Goal: Task Accomplishment & Management: Complete application form

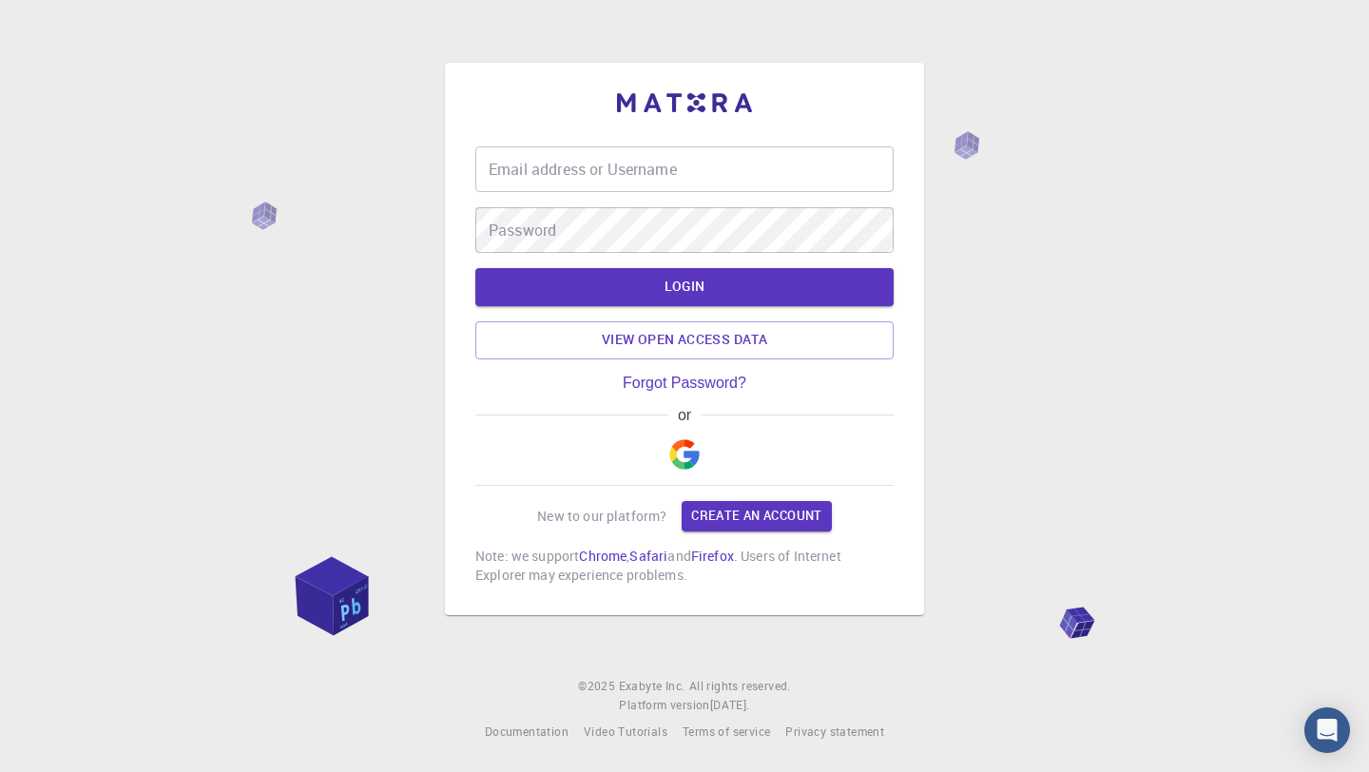
click at [831, 424] on div "or" at bounding box center [684, 446] width 418 height 79
click at [752, 192] on div "Email address or Username Email address or Username Password Password" at bounding box center [684, 199] width 418 height 106
click at [746, 166] on input "Email address or Username" at bounding box center [684, 169] width 418 height 46
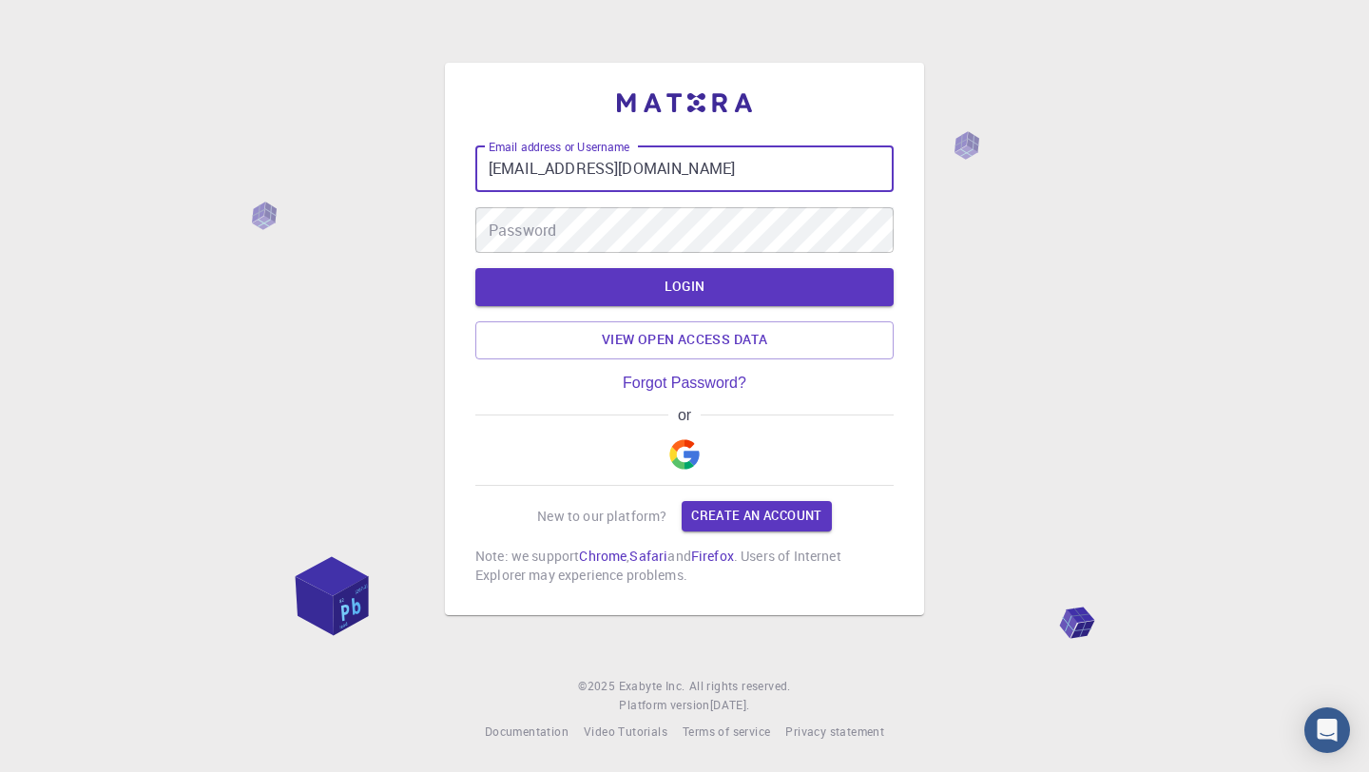
type input "[EMAIL_ADDRESS][DOMAIN_NAME]"
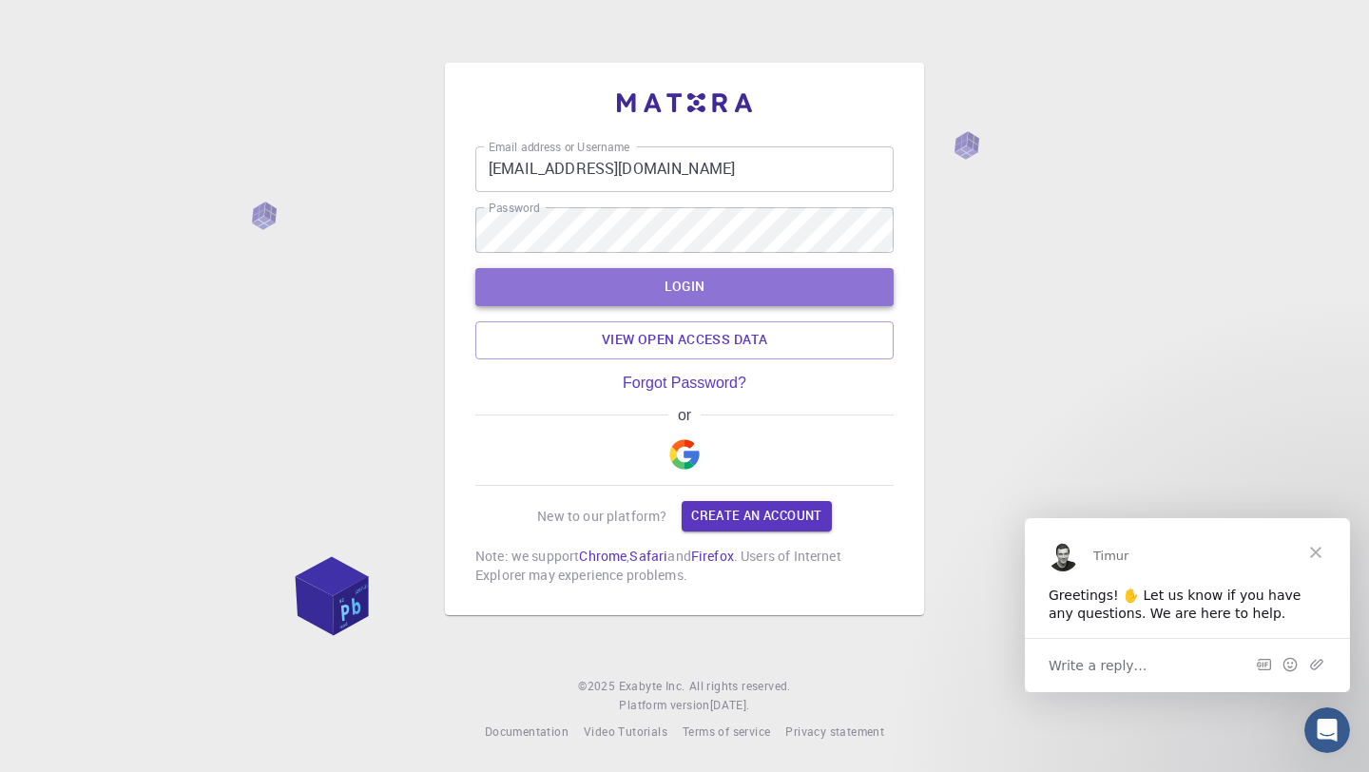
click at [784, 281] on button "LOGIN" at bounding box center [684, 287] width 418 height 38
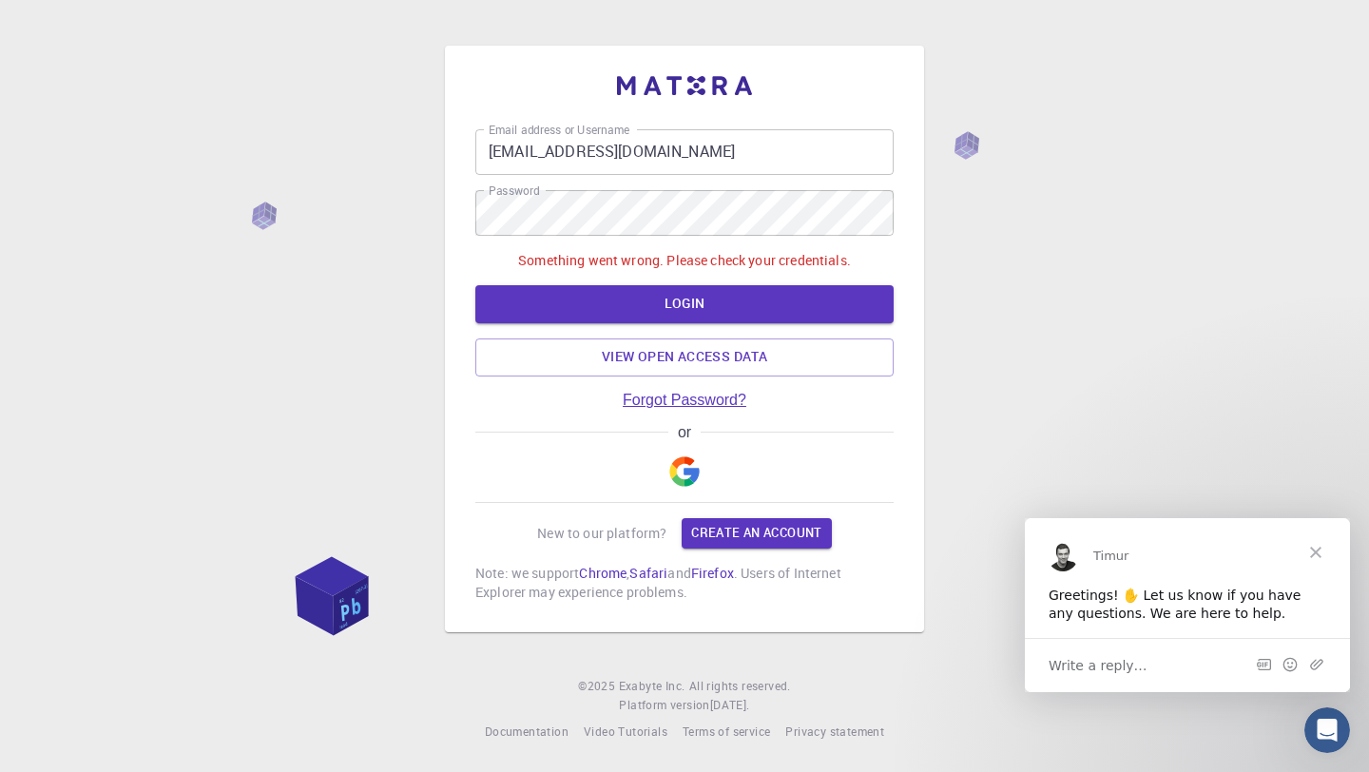
click at [710, 397] on link "Forgot Password?" at bounding box center [685, 400] width 124 height 17
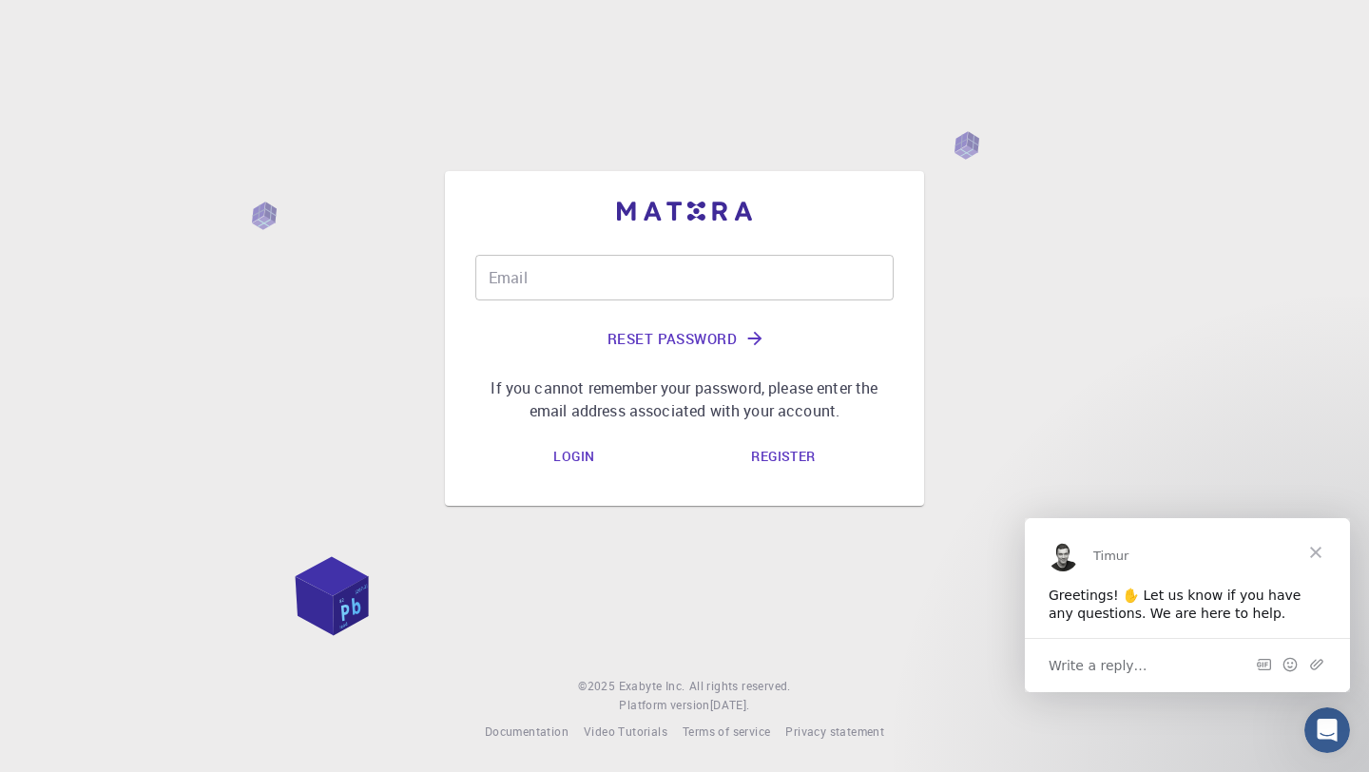
click at [848, 440] on div "Login Register" at bounding box center [684, 456] width 418 height 38
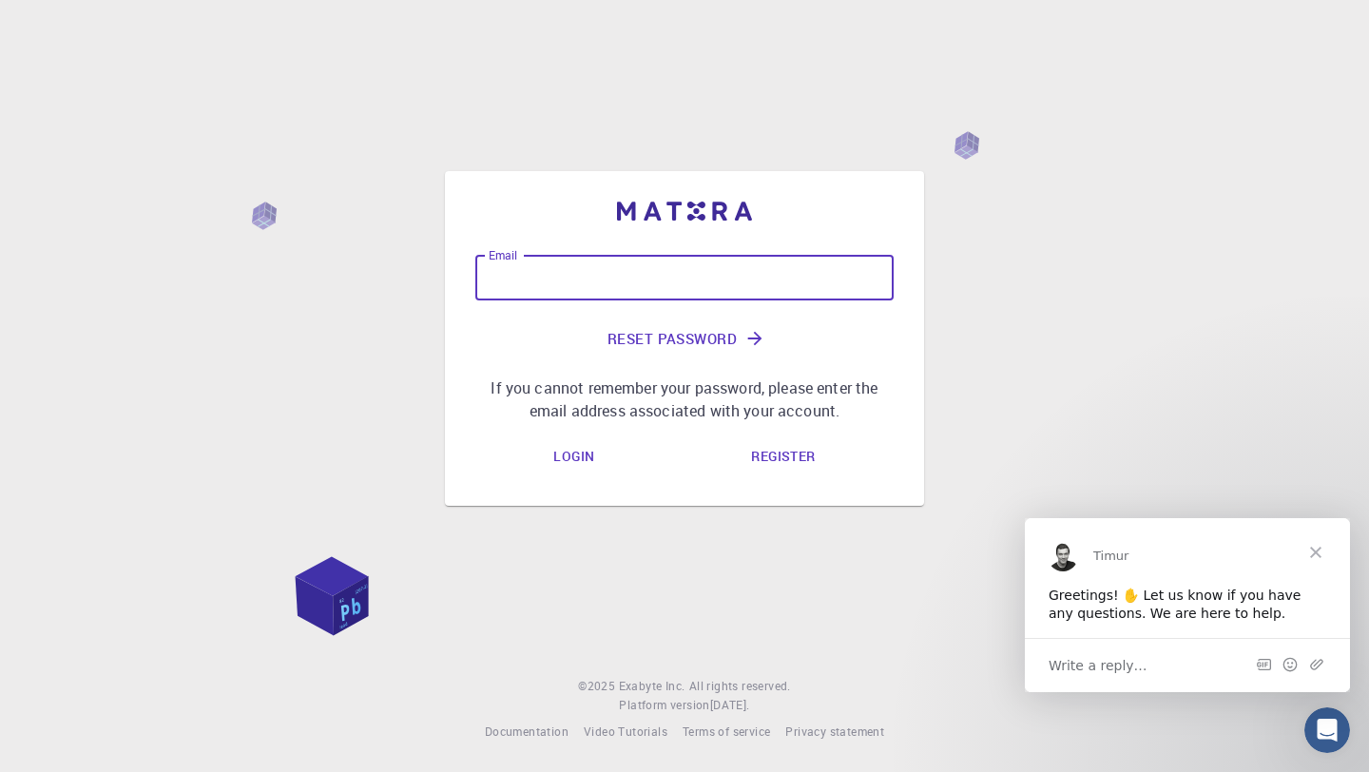
click at [756, 291] on input "Email" at bounding box center [684, 278] width 418 height 46
type input "[EMAIL_ADDRESS][DOMAIN_NAME]"
click at [711, 332] on button "Reset Password" at bounding box center [684, 339] width 418 height 46
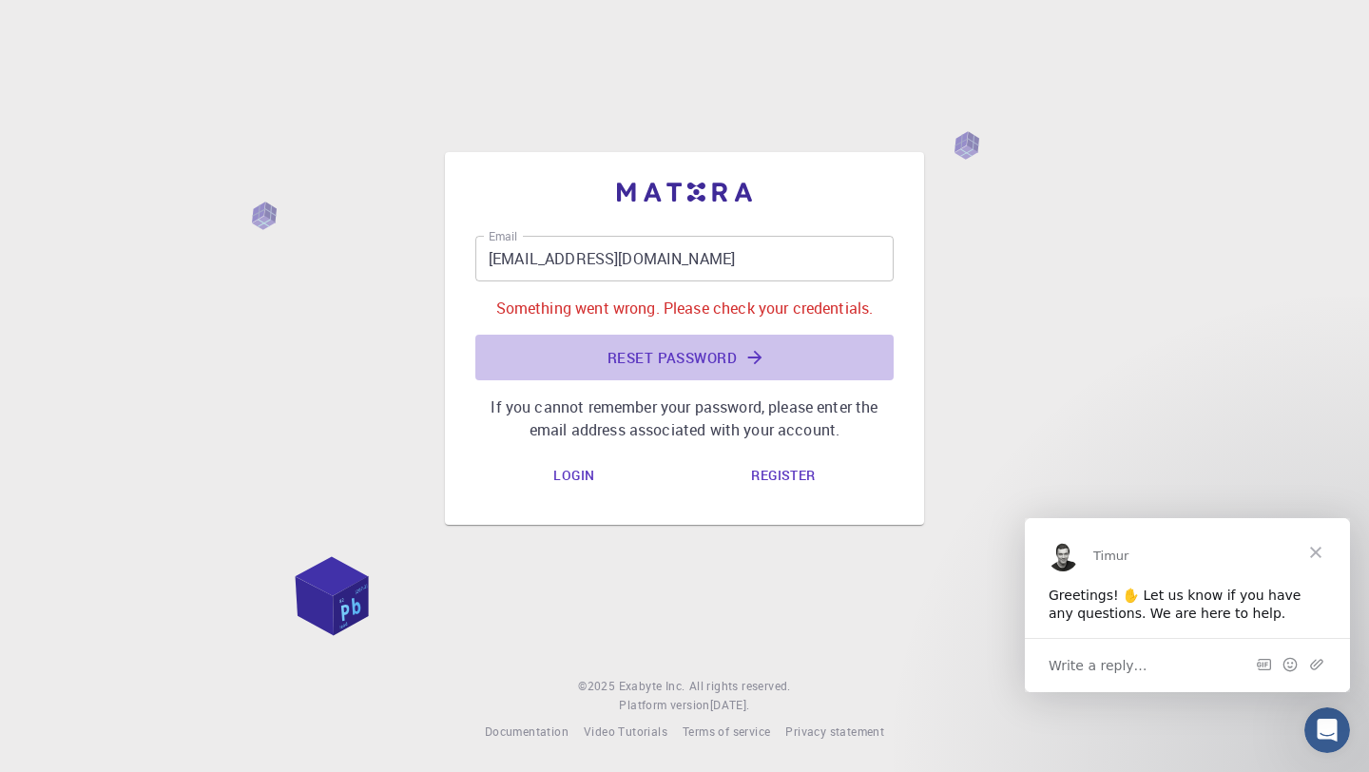
click at [687, 355] on button "Reset Password" at bounding box center [684, 358] width 418 height 46
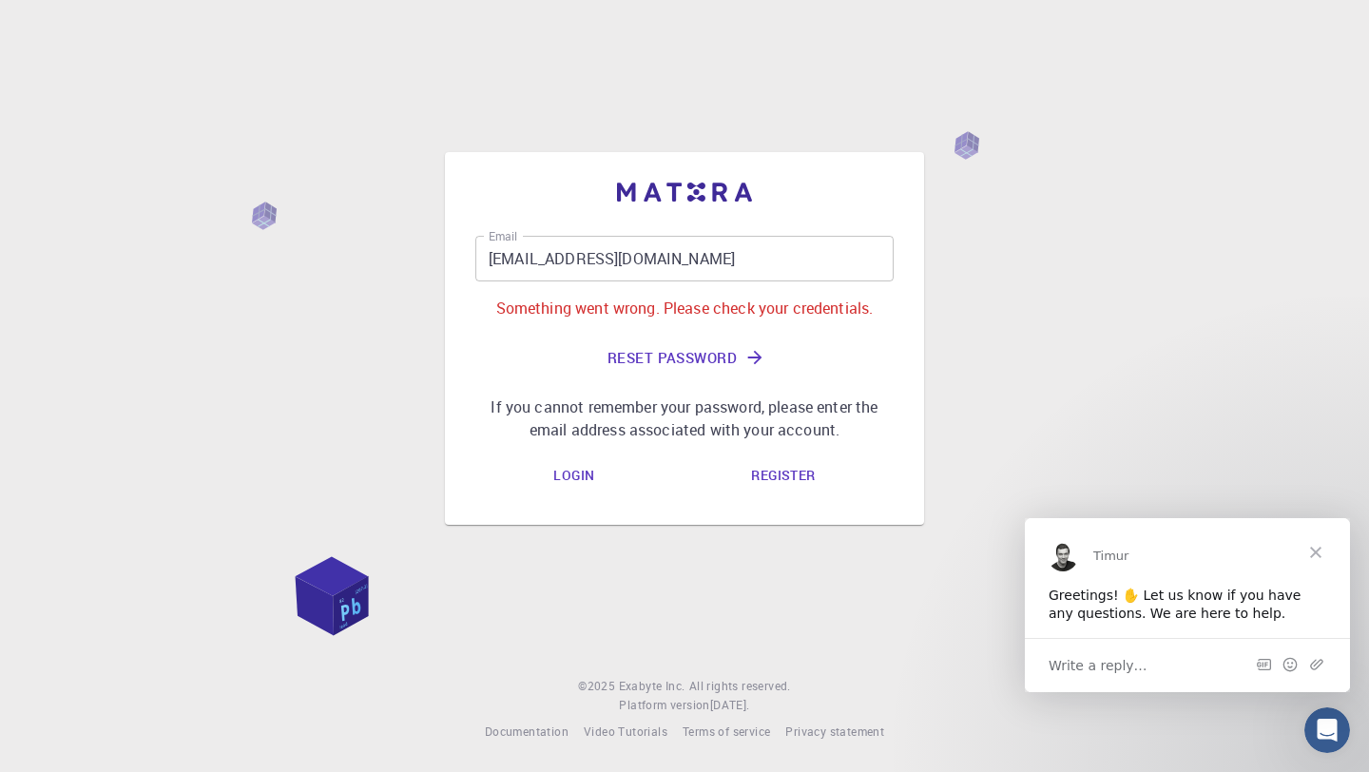
click at [1266, 484] on div "Email [EMAIL_ADDRESS][DOMAIN_NAME] Email Something went wrong. Please check you…" at bounding box center [684, 386] width 1369 height 772
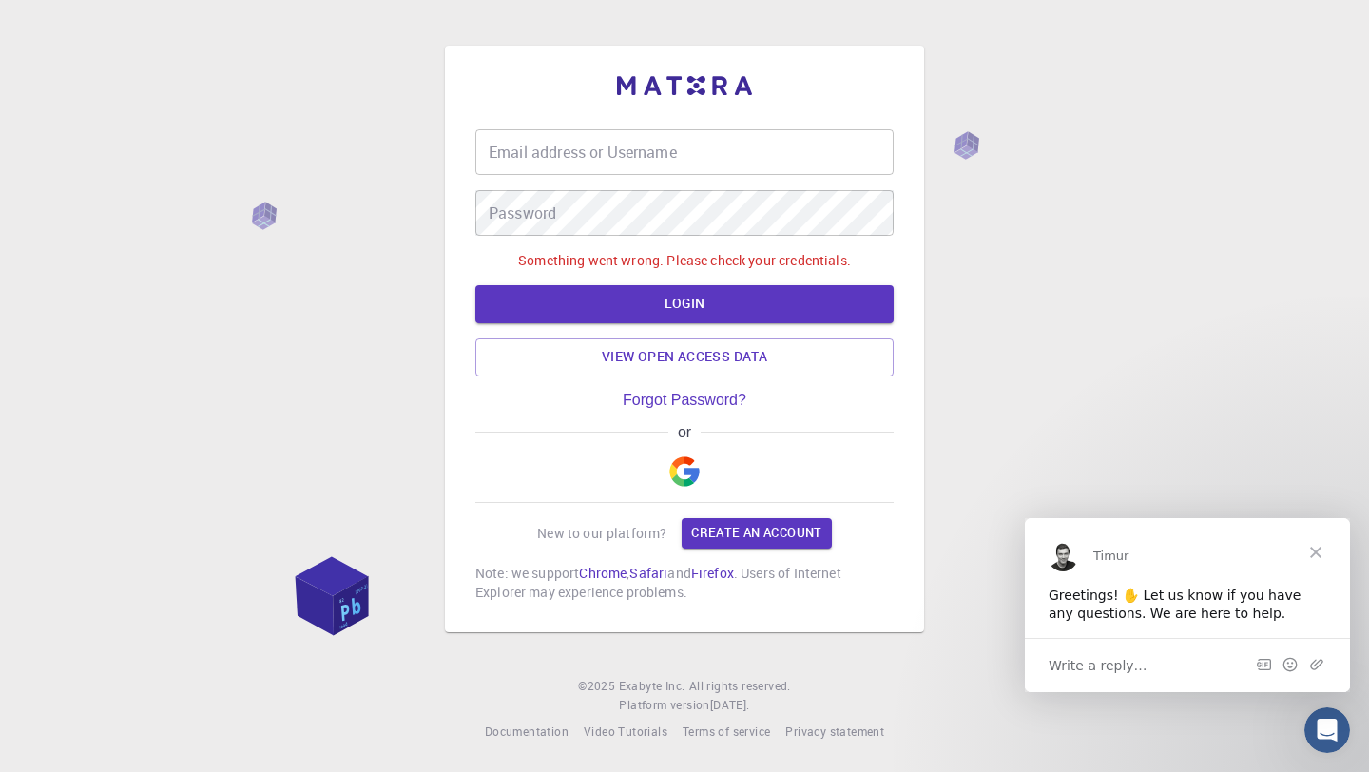
click at [671, 469] on img "button" at bounding box center [684, 471] width 30 height 30
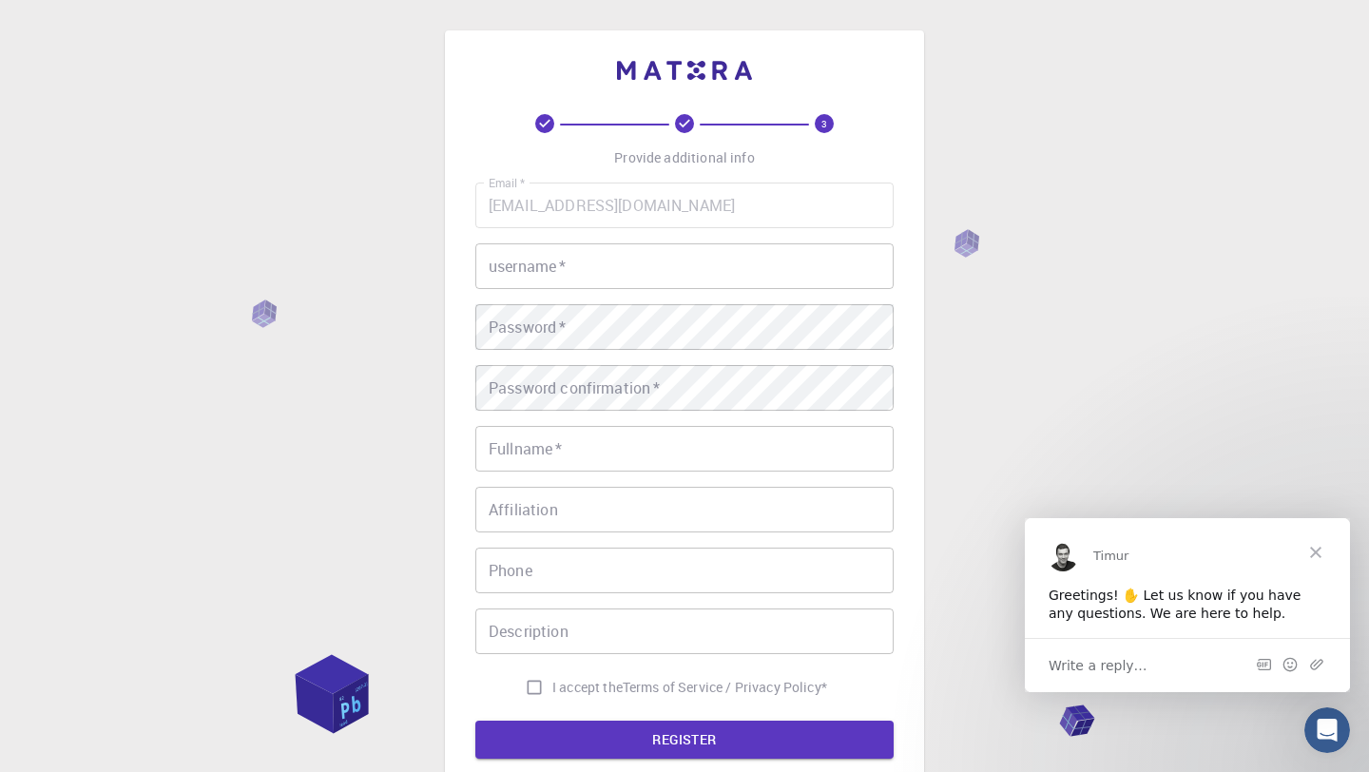
click at [687, 253] on input "username   *" at bounding box center [684, 266] width 418 height 46
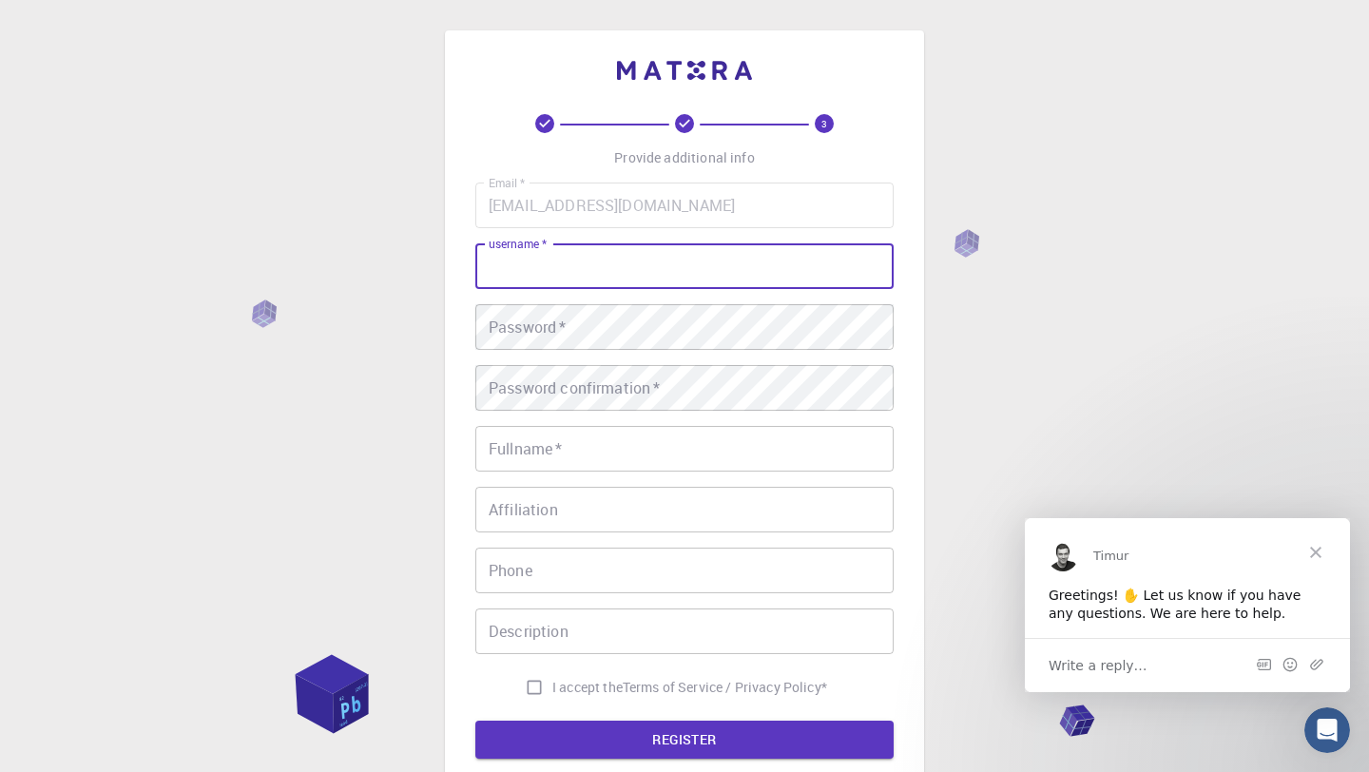
type input "varun"
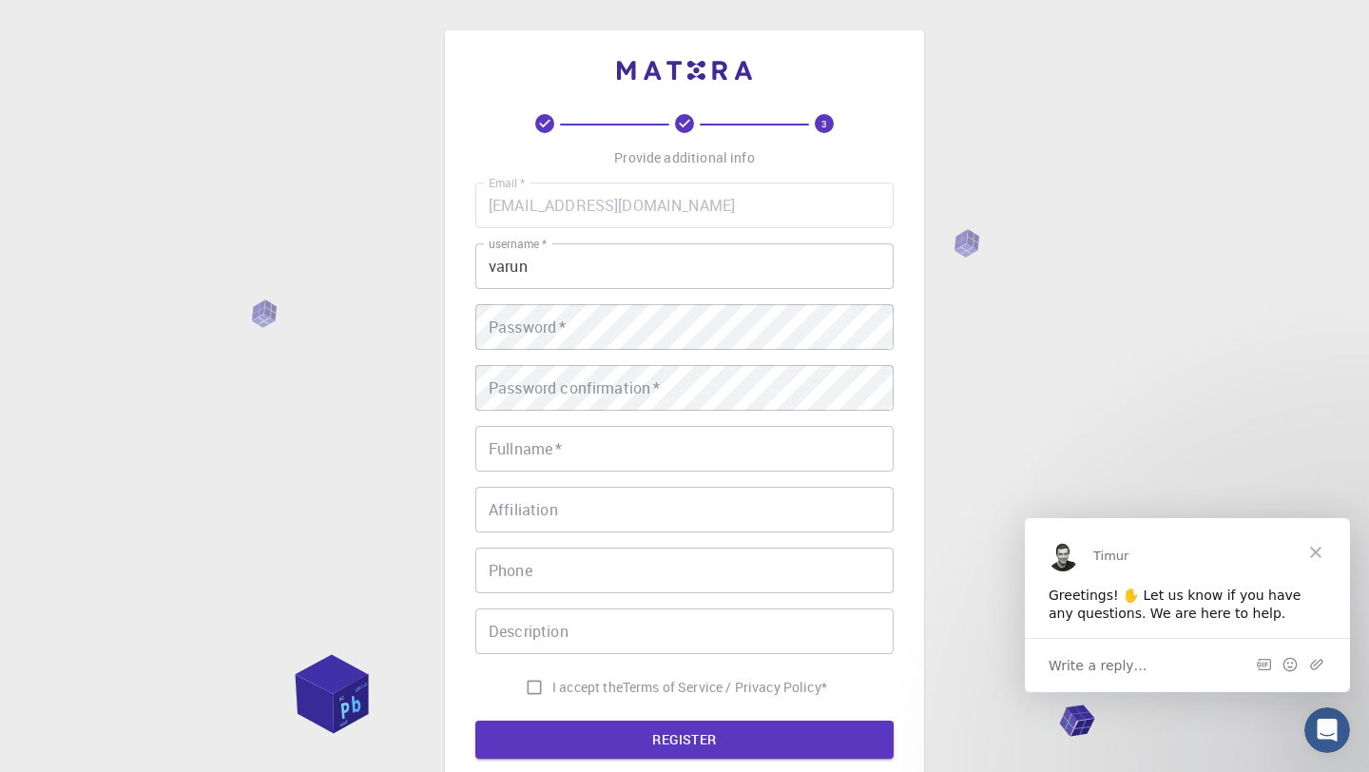
click at [1331, 552] on span "Close" at bounding box center [1316, 551] width 68 height 68
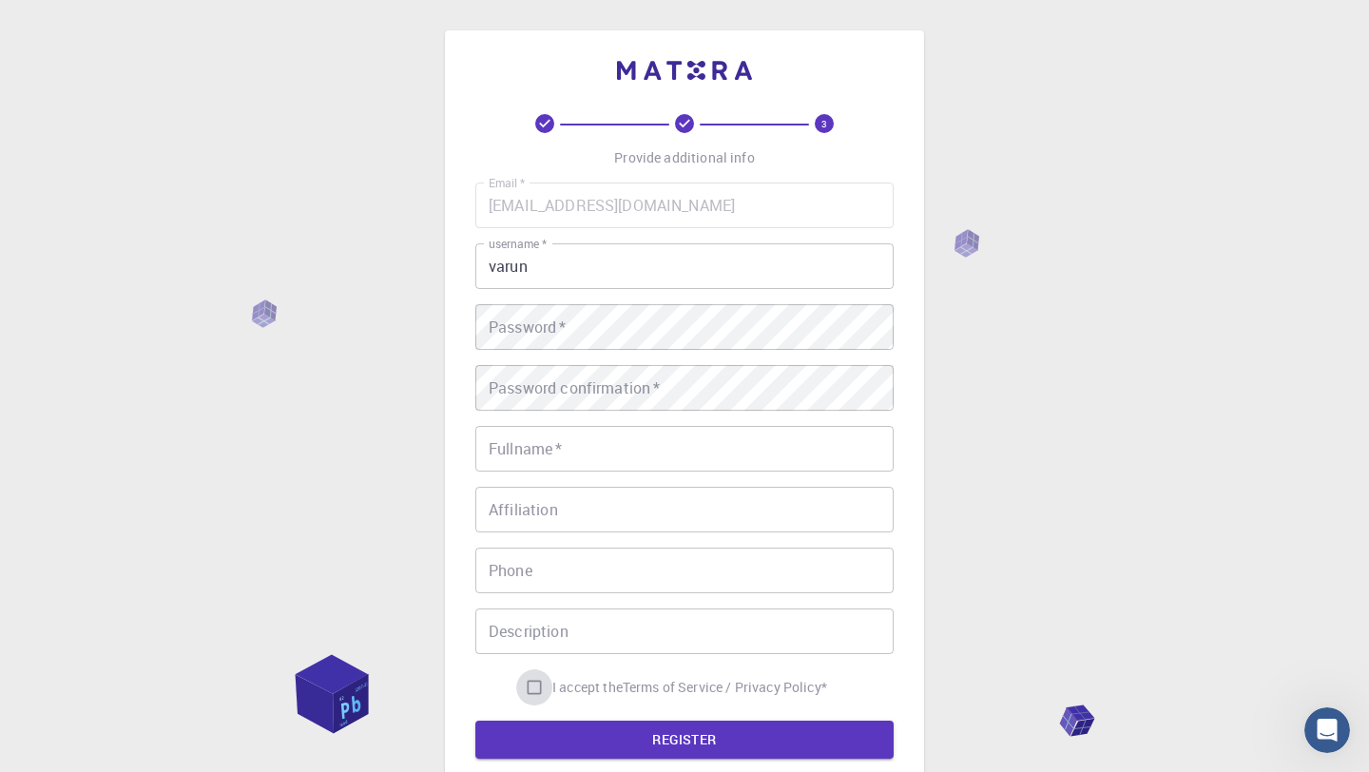
click at [534, 687] on input "I accept the Terms of Service / Privacy Policy *" at bounding box center [534, 687] width 36 height 36
checkbox input "true"
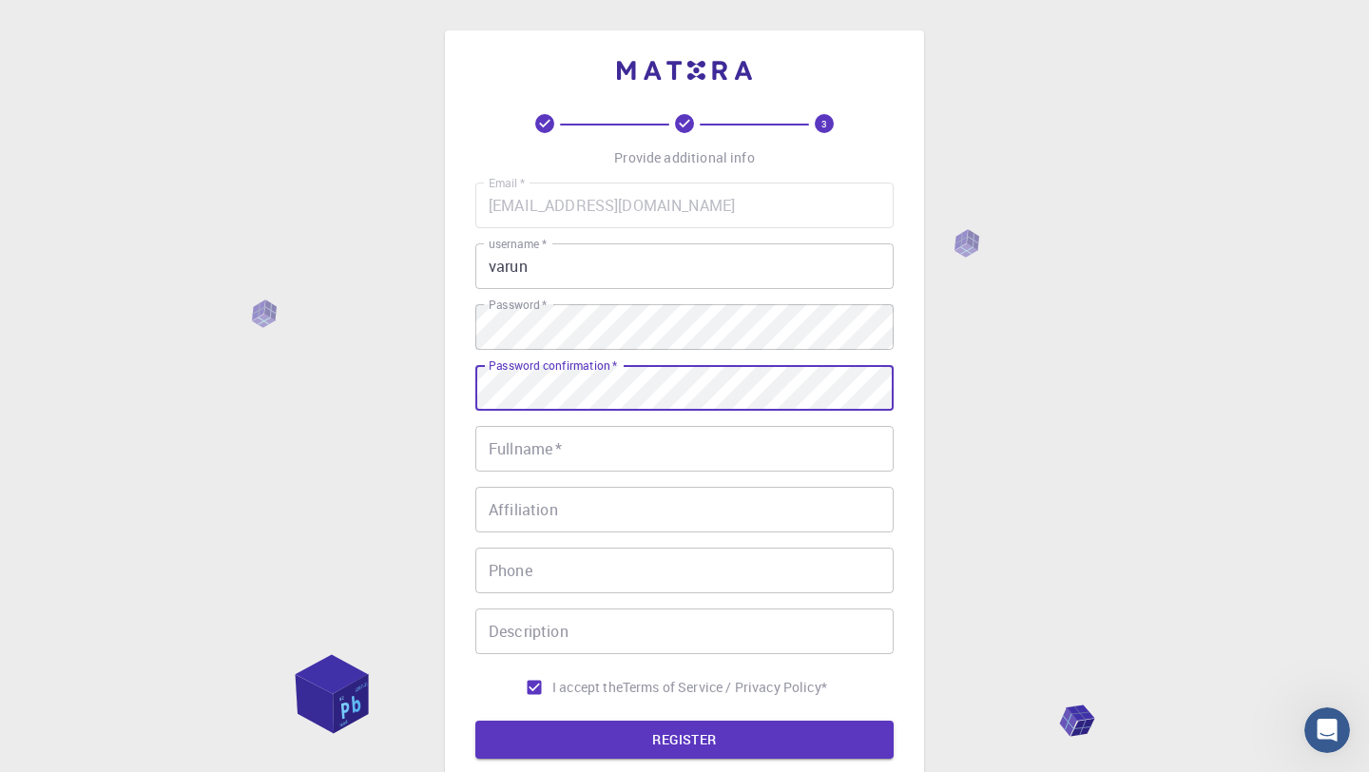
click at [614, 441] on input "Fullname   *" at bounding box center [684, 449] width 418 height 46
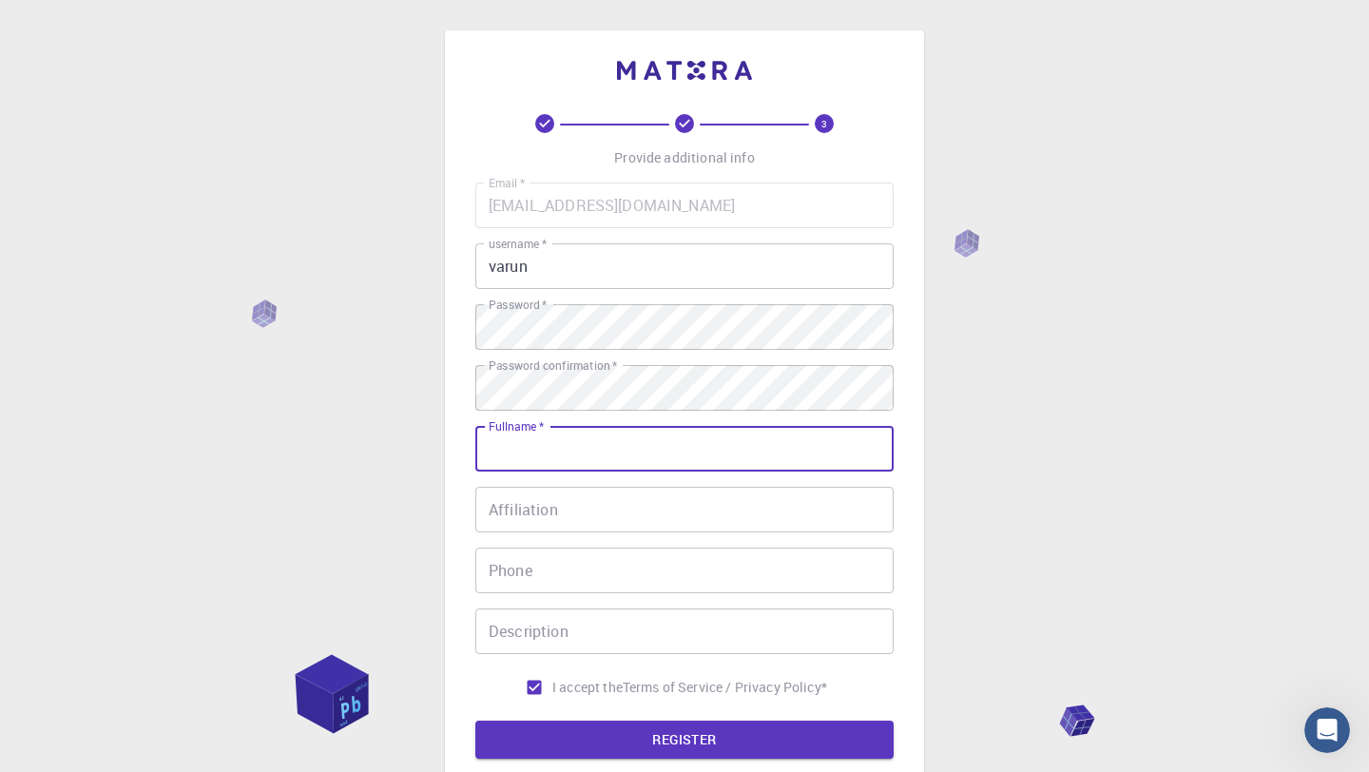
type input "VARUN [PERSON_NAME]"
type input "08779506801"
click at [707, 515] on input "Affiliation" at bounding box center [684, 510] width 418 height 46
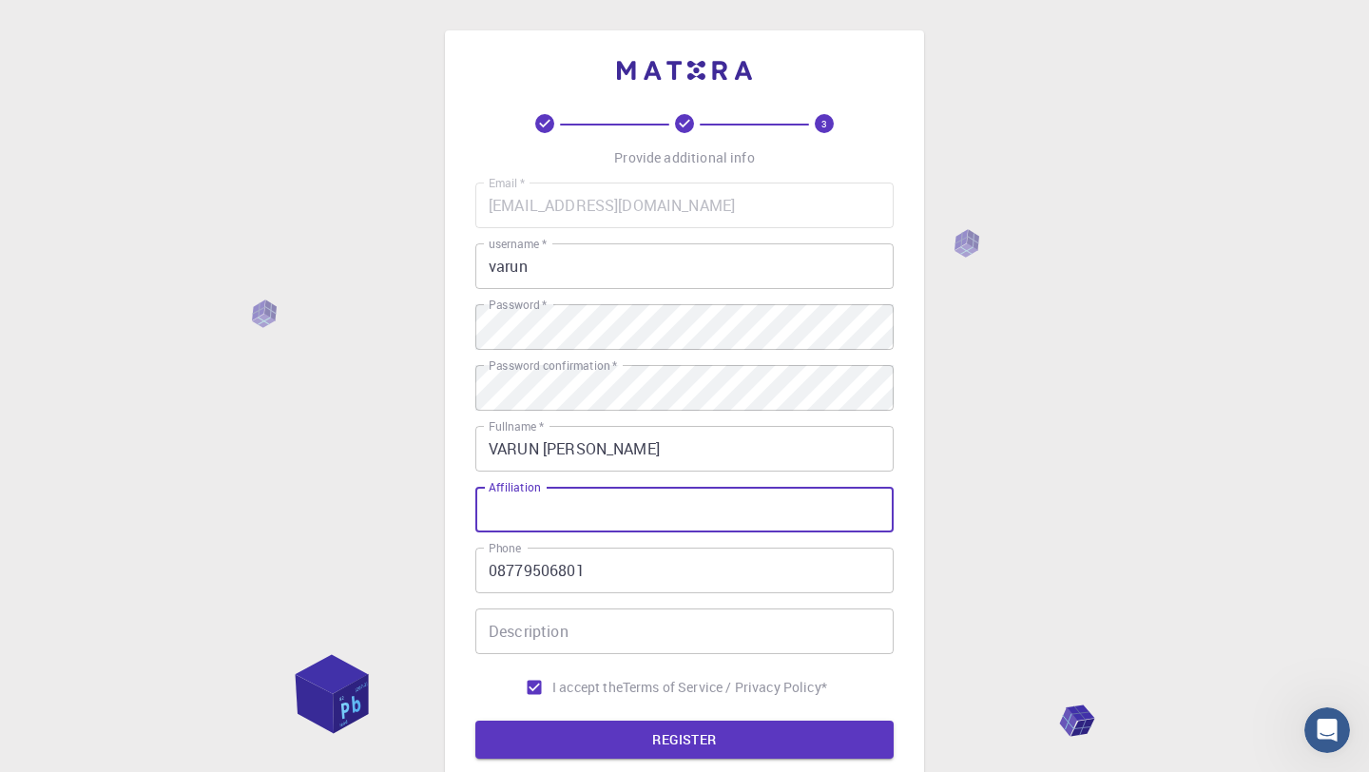
type input "[GEOGRAPHIC_DATA]"
click at [642, 633] on input "Description" at bounding box center [684, 632] width 418 height 46
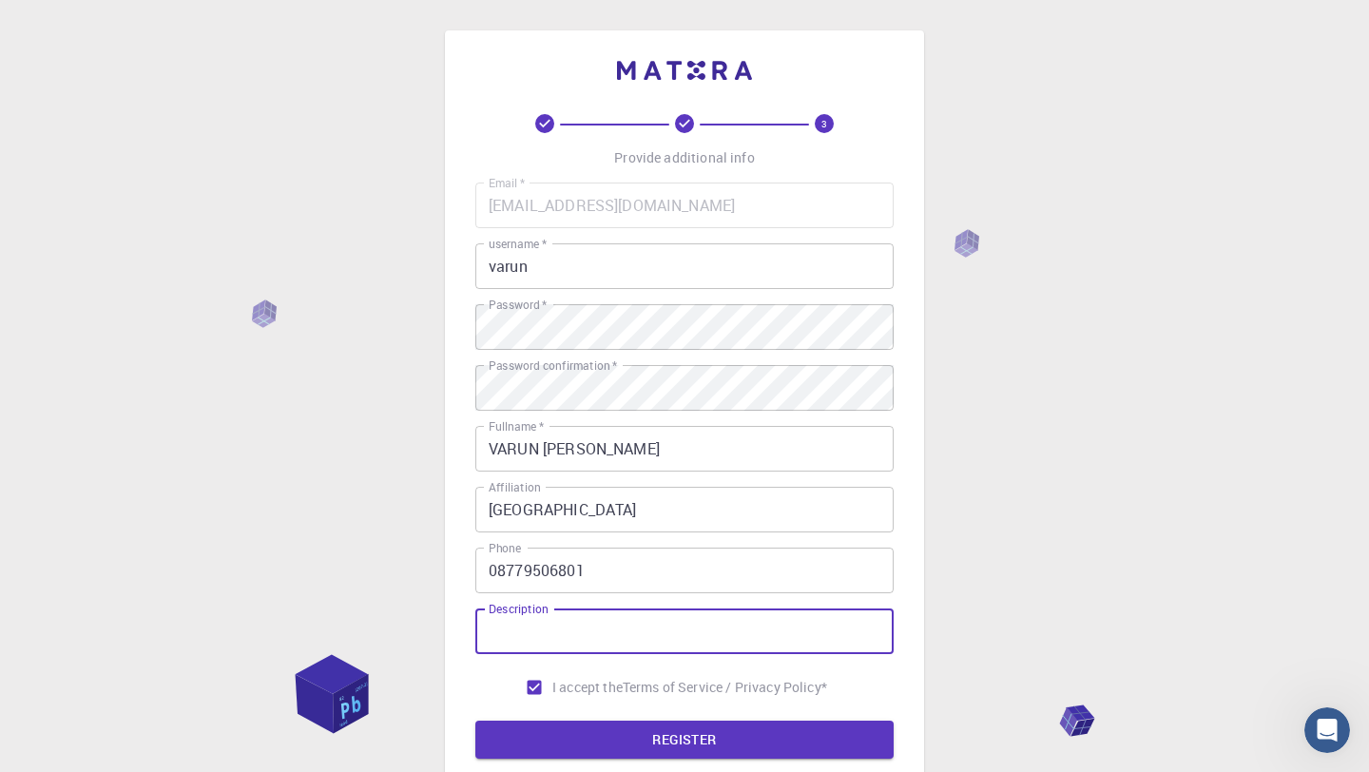
click at [495, 569] on input "08779506801" at bounding box center [684, 571] width 418 height 46
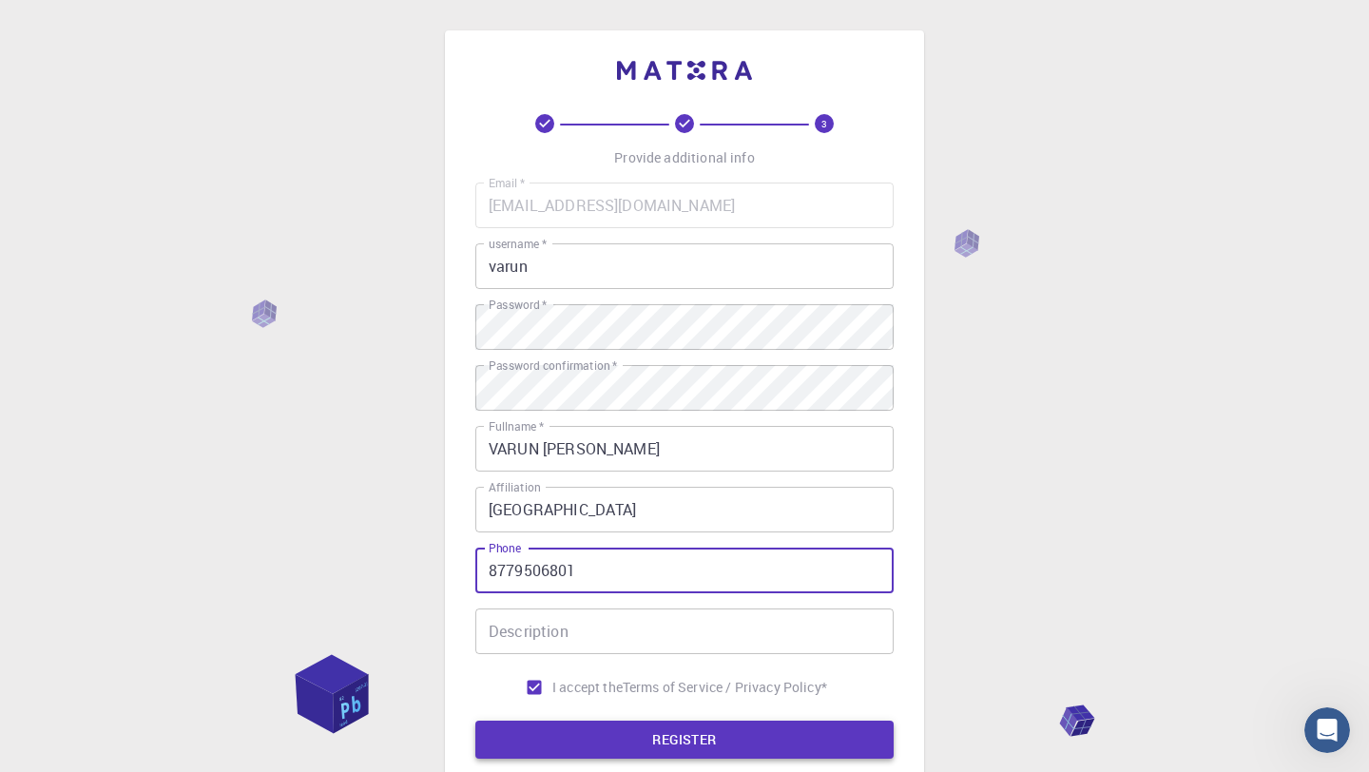
click at [611, 730] on button "REGISTER" at bounding box center [684, 740] width 418 height 38
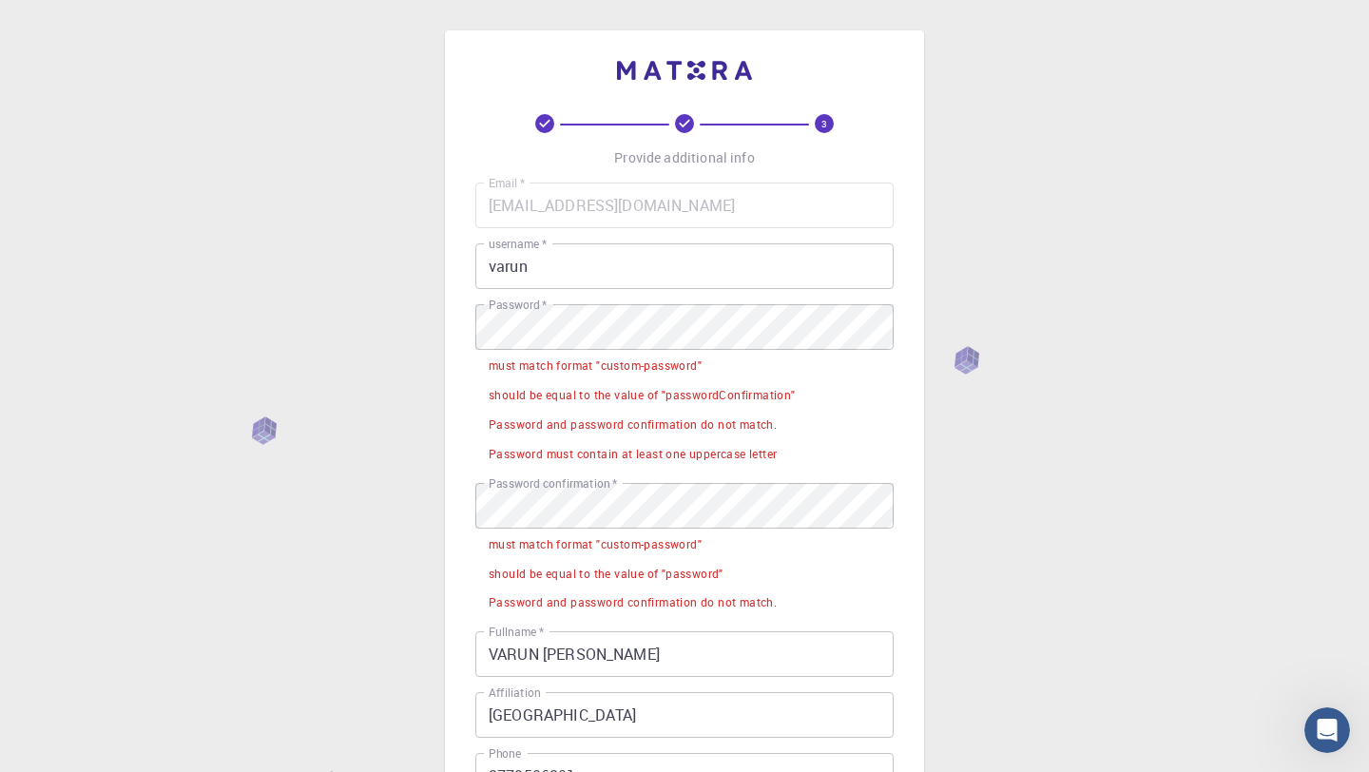
click at [484, 508] on div "Password confirmation   * Password confirmation   * must match format "custom-p…" at bounding box center [684, 550] width 418 height 134
drag, startPoint x: 674, startPoint y: 530, endPoint x: 345, endPoint y: 329, distance: 385.3
click at [345, 329] on div "3 Provide additional info Email   * [EMAIL_ADDRESS][DOMAIN_NAME] Email   * user…" at bounding box center [684, 601] width 1369 height 1203
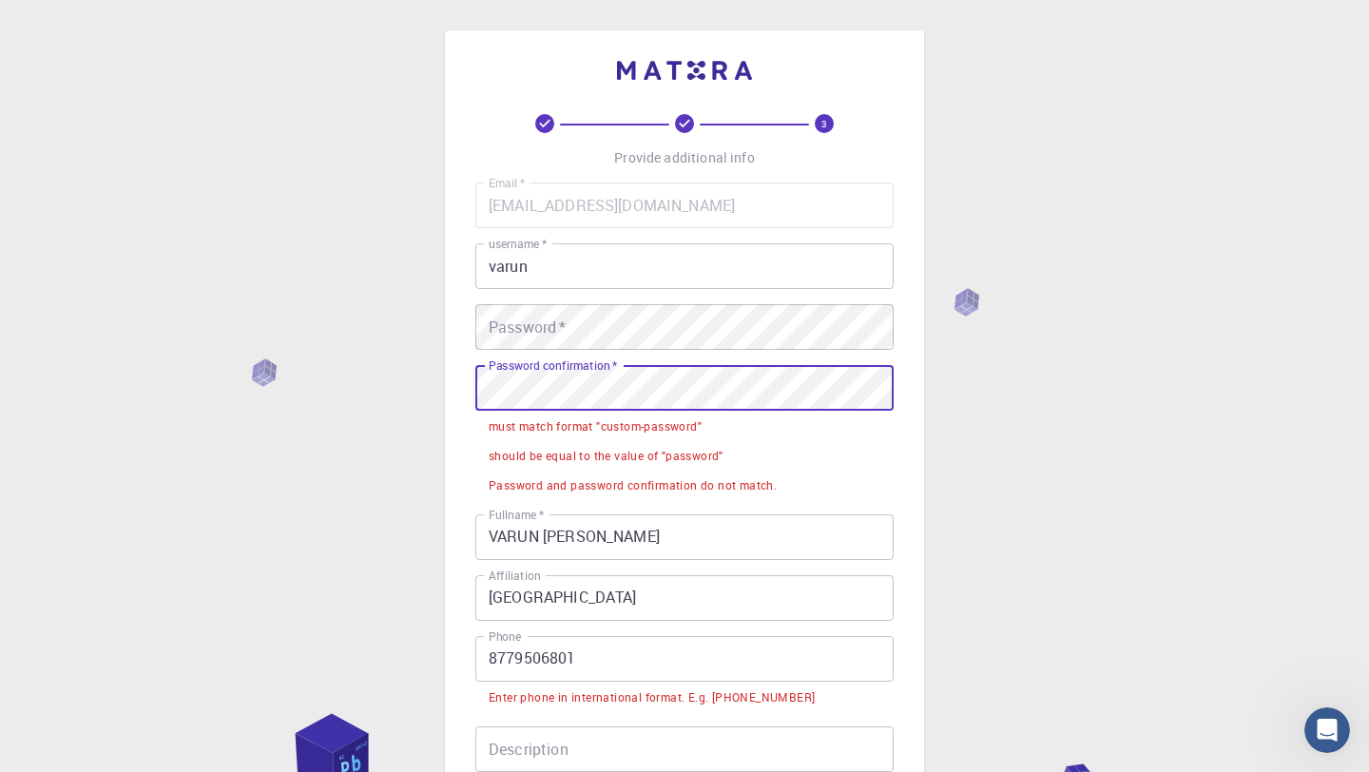
click at [256, 375] on div "3 Provide additional info Email   * [EMAIL_ADDRESS][DOMAIN_NAME] Email   * user…" at bounding box center [684, 542] width 1369 height 1085
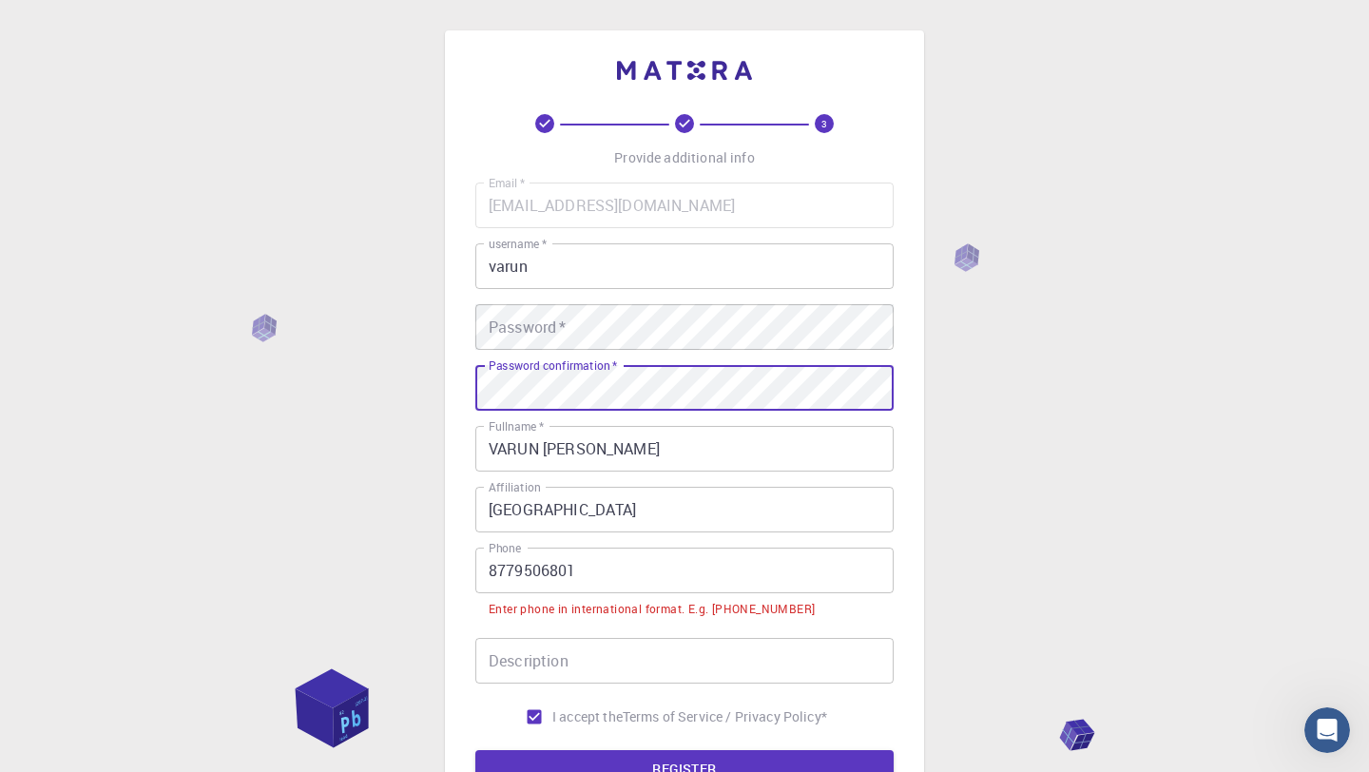
click at [508, 315] on div "Password   * Password   *" at bounding box center [684, 327] width 418 height 46
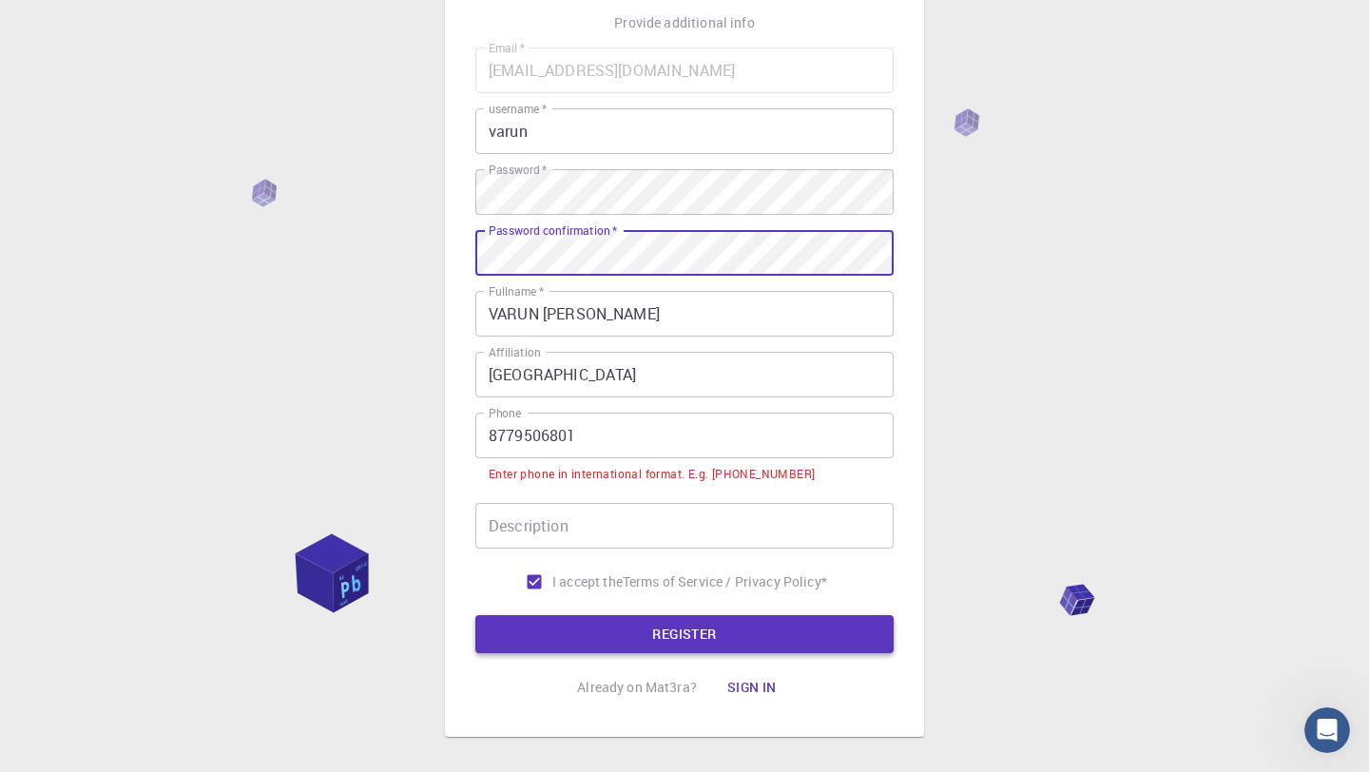
click at [668, 622] on button "REGISTER" at bounding box center [684, 634] width 418 height 38
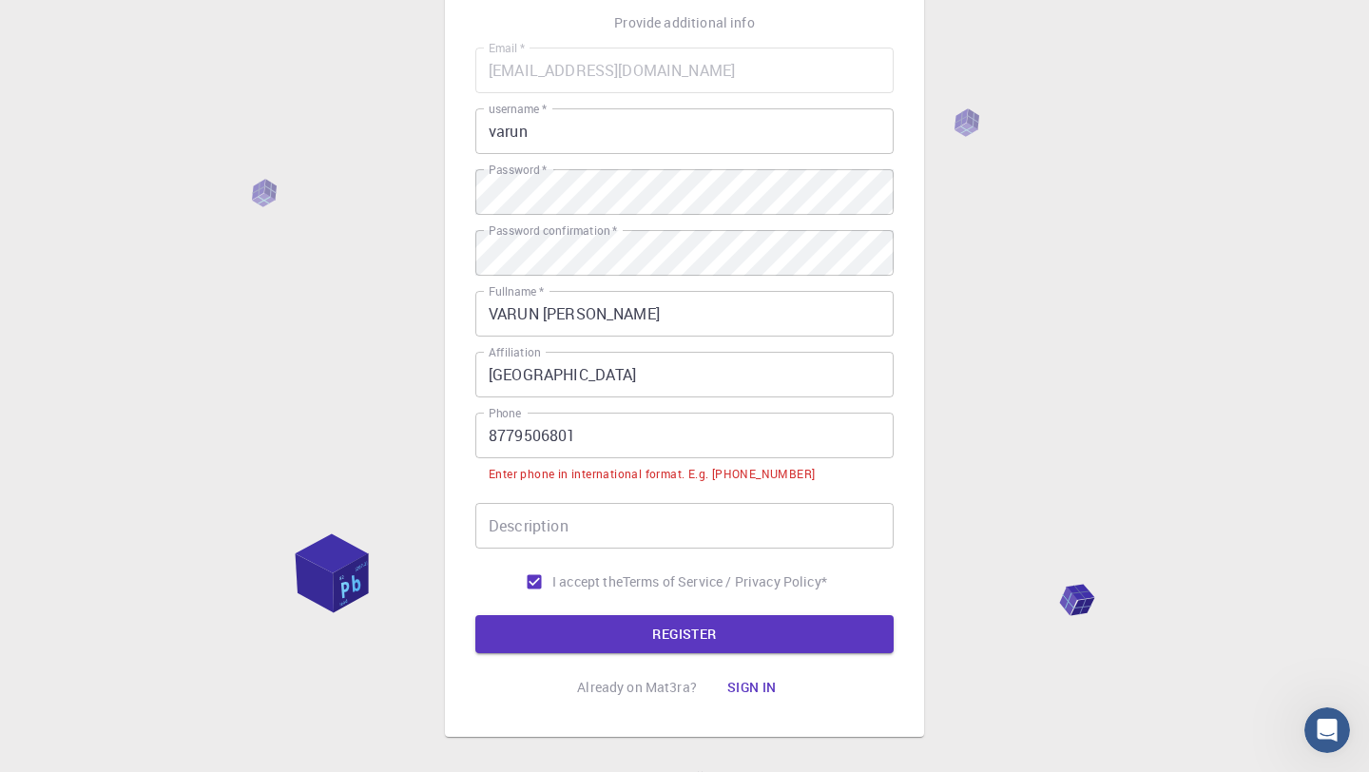
click at [491, 432] on input "8779506801" at bounding box center [684, 436] width 418 height 46
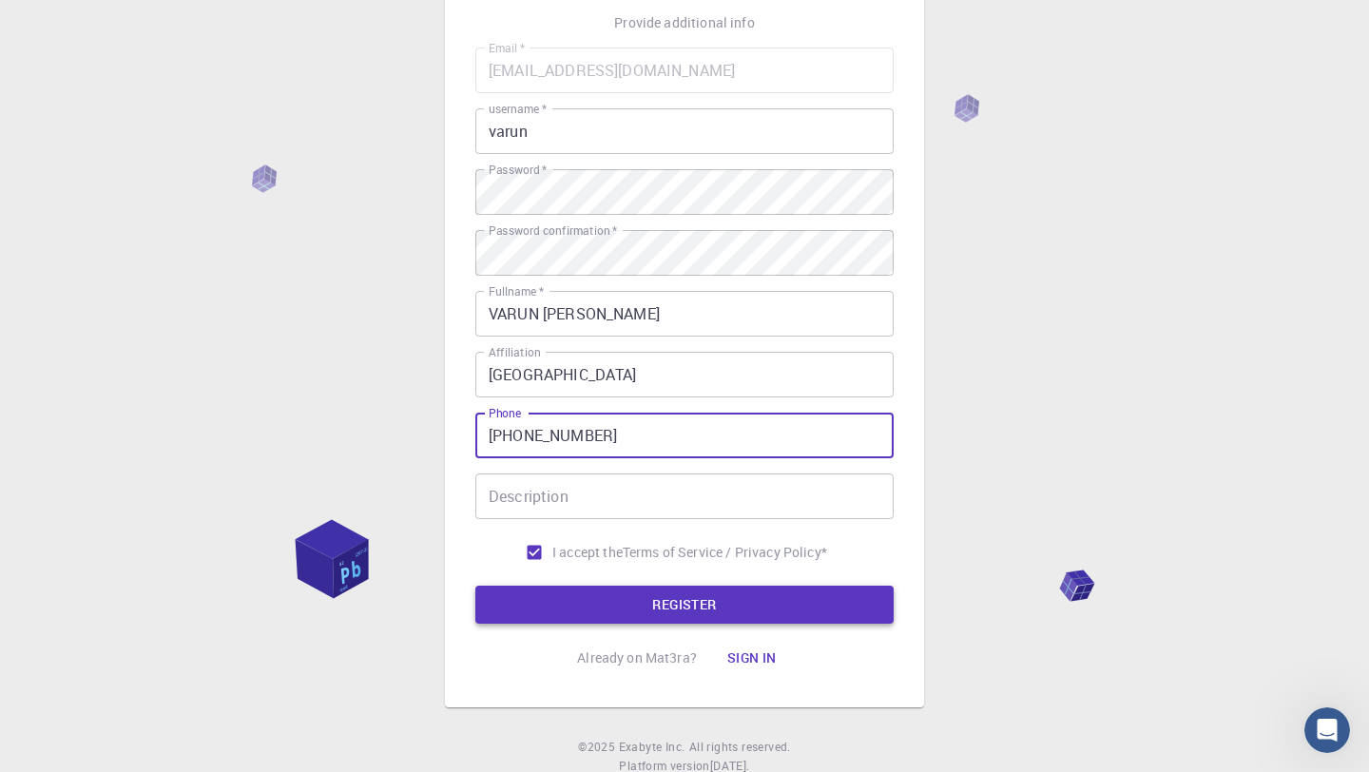
type input "[PHONE_NUMBER]"
click at [802, 596] on button "REGISTER" at bounding box center [684, 605] width 418 height 38
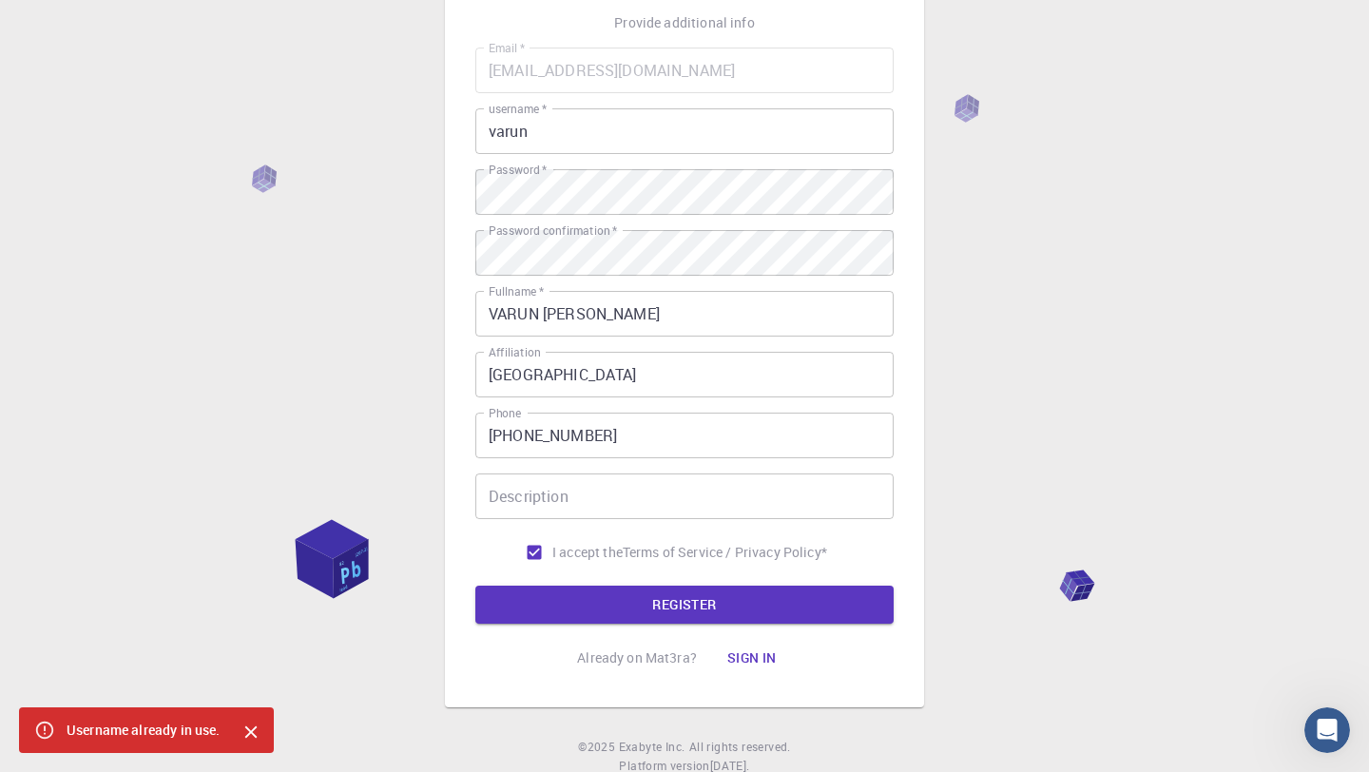
click at [723, 309] on input "VARUN [PERSON_NAME]" at bounding box center [684, 314] width 418 height 46
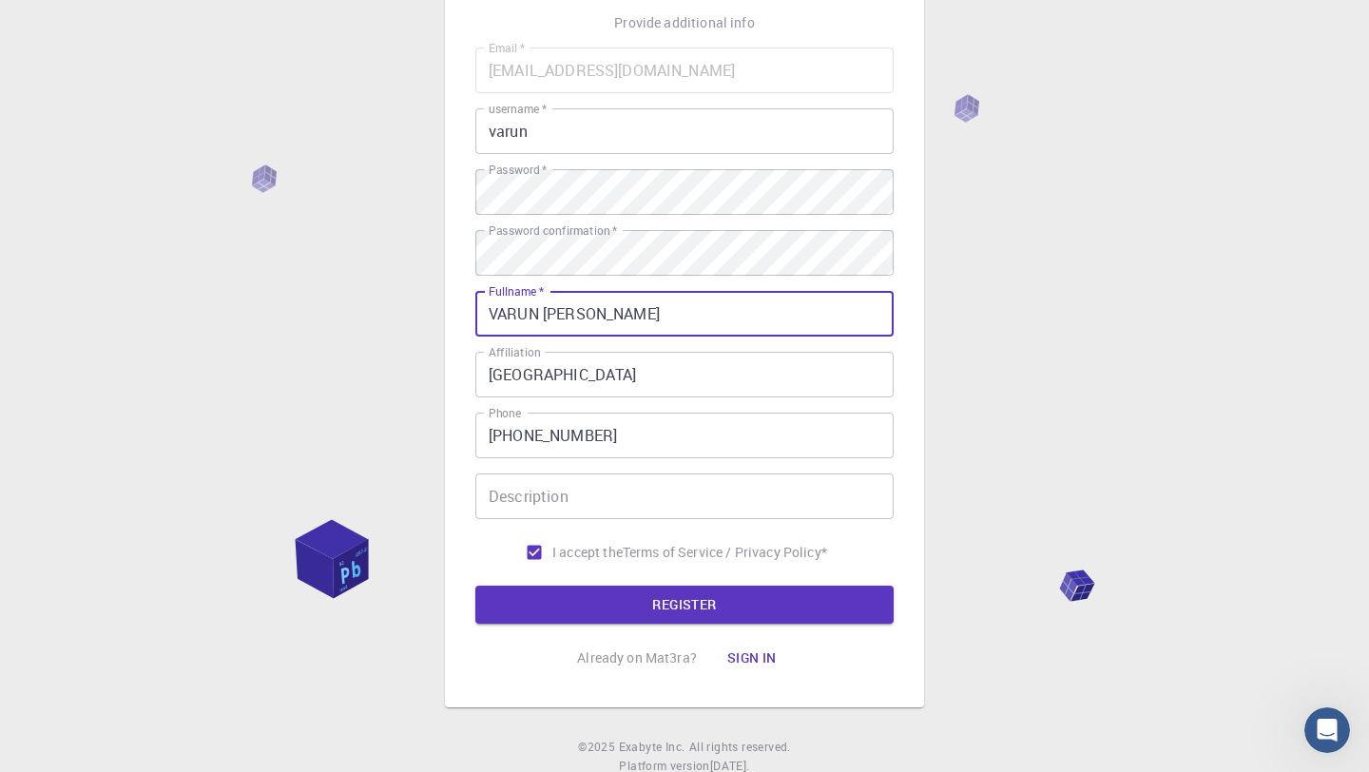
scroll to position [124, 0]
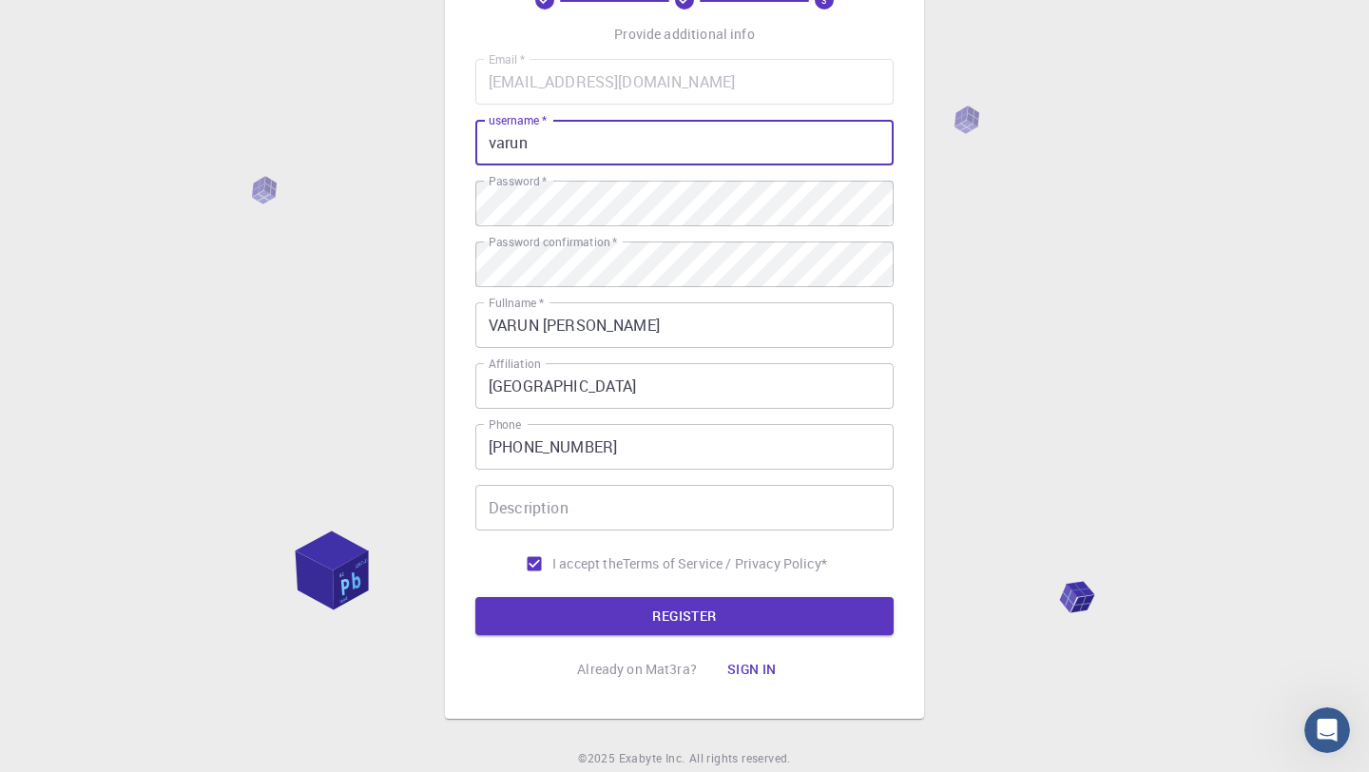
click at [599, 152] on input "varun" at bounding box center [684, 143] width 418 height 46
type input "varunc"
click at [650, 603] on button "REGISTER" at bounding box center [684, 616] width 418 height 38
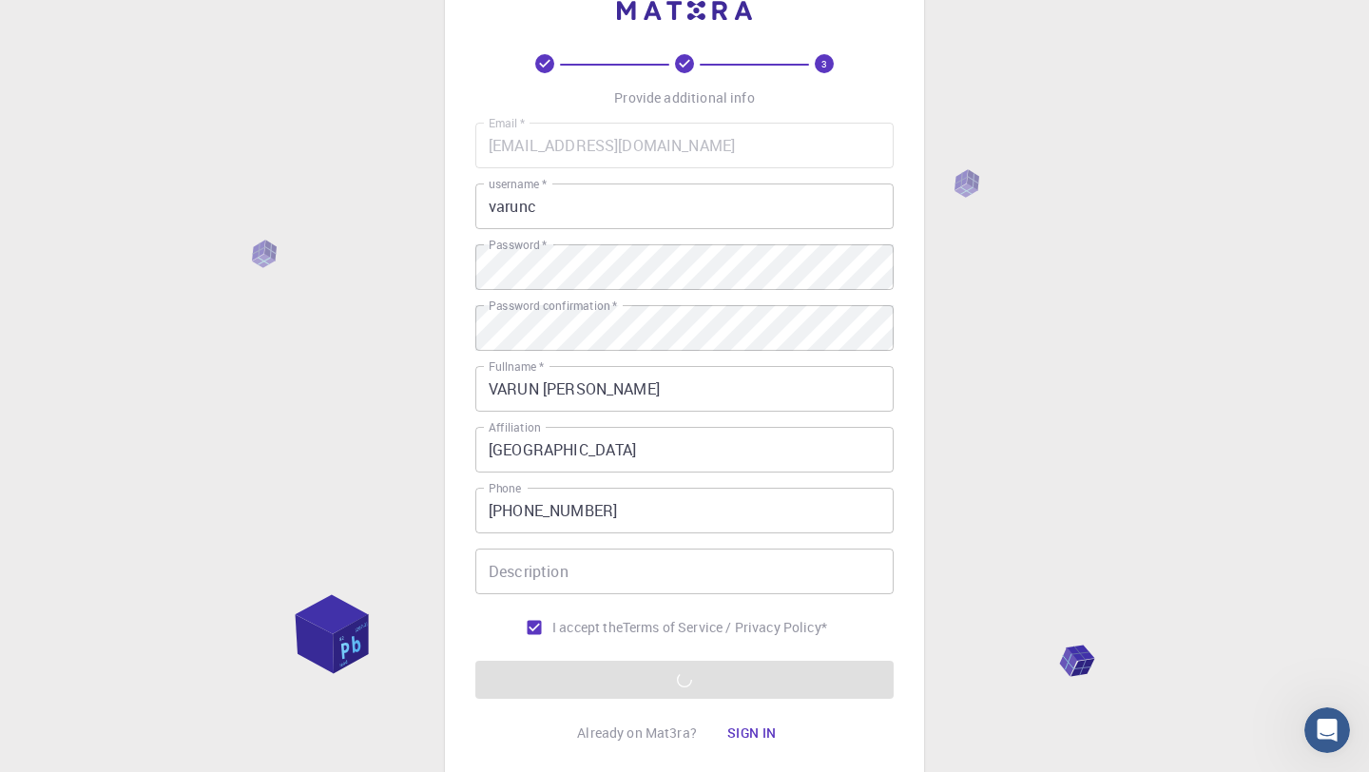
scroll to position [0, 0]
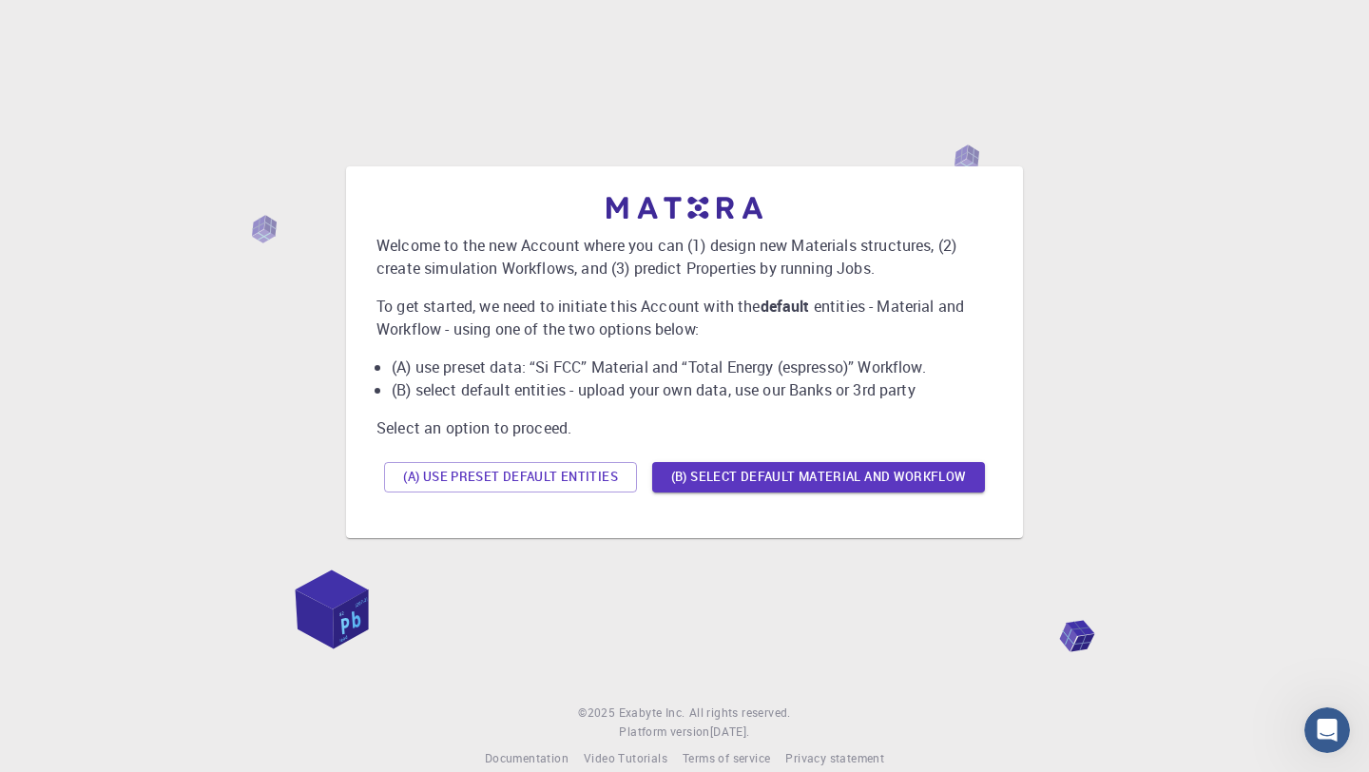
click at [772, 338] on p "To get started, we need to initiate this Account with the default entities - Ma…" at bounding box center [685, 318] width 616 height 46
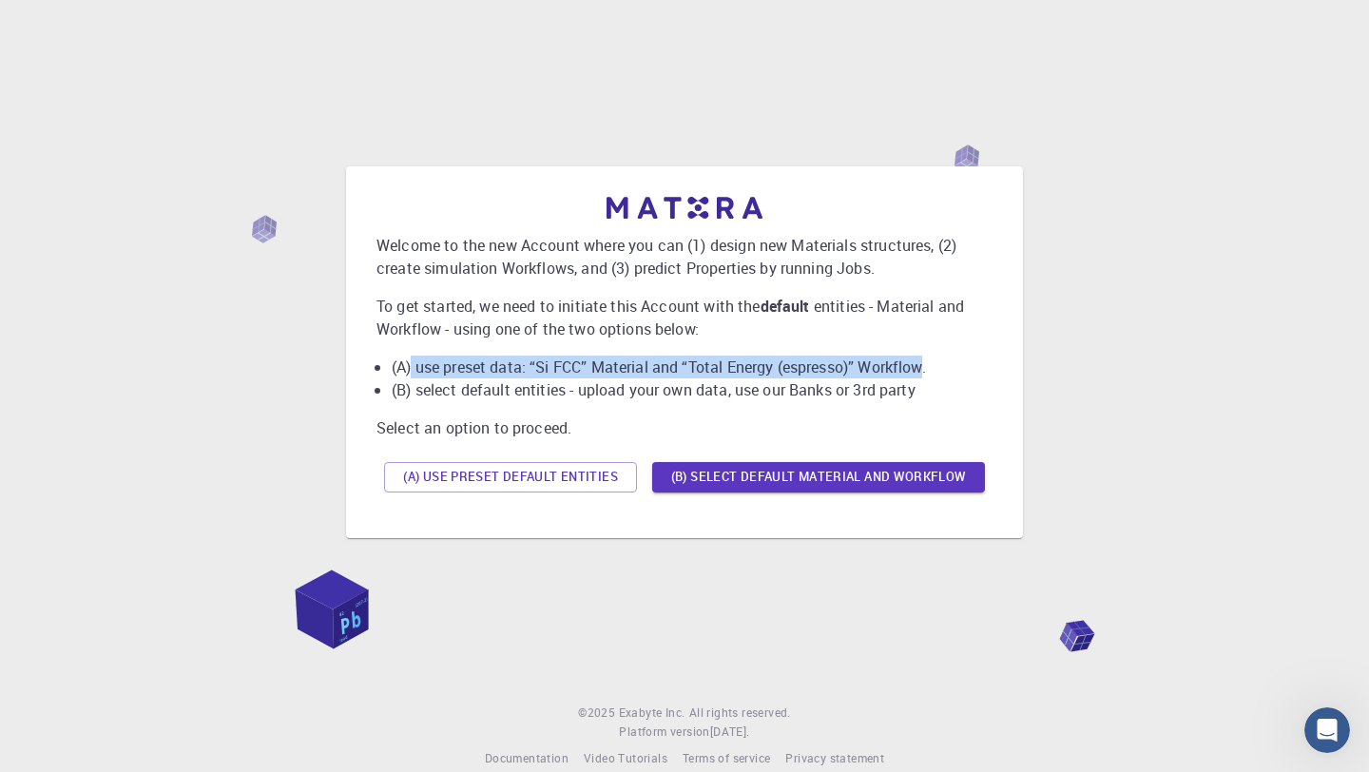
drag, startPoint x: 413, startPoint y: 370, endPoint x: 931, endPoint y: 356, distance: 518.4
click at [931, 357] on li "(A) use preset data: “Si FCC” Material and “Total Energy (espresso)” Workflow." at bounding box center [692, 367] width 601 height 23
click at [895, 373] on li "(A) use preset data: “Si FCC” Material and “Total Energy (espresso)” Workflow." at bounding box center [692, 367] width 601 height 23
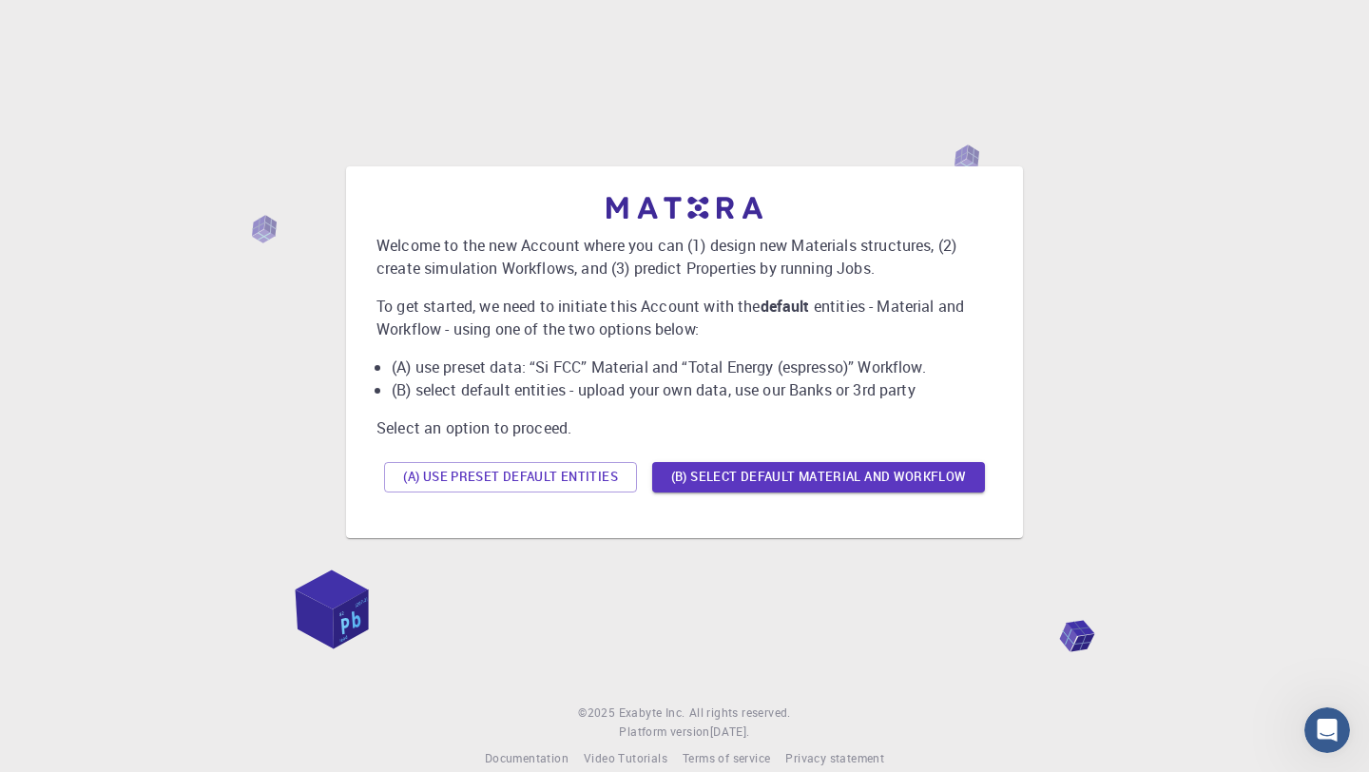
click at [757, 424] on p "Select an option to proceed." at bounding box center [685, 427] width 616 height 23
click at [590, 463] on button "(A) Use preset default entities" at bounding box center [510, 477] width 253 height 30
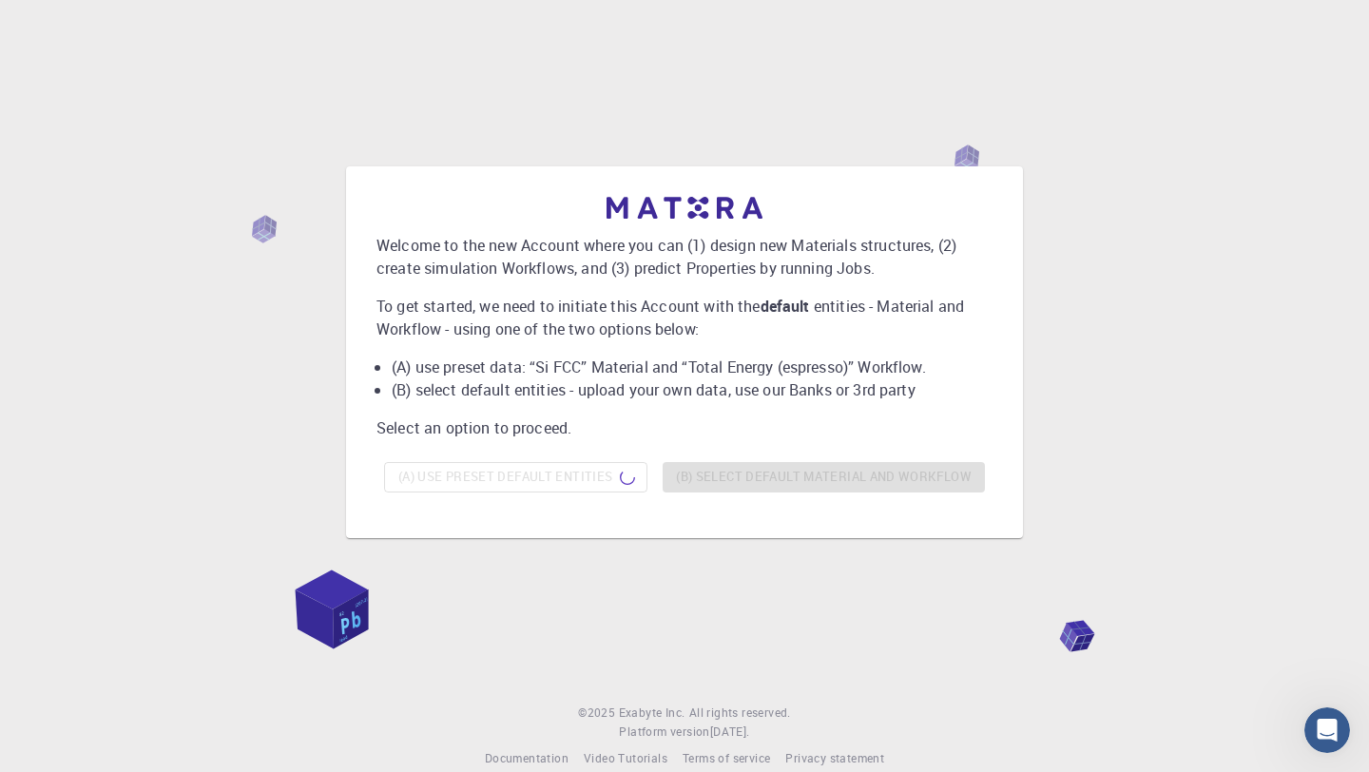
click at [1258, 339] on div "Welcome to the new Account where you can (1) design new Materials structures, (…" at bounding box center [685, 351] width 1324 height 597
